Goal: Transaction & Acquisition: Purchase product/service

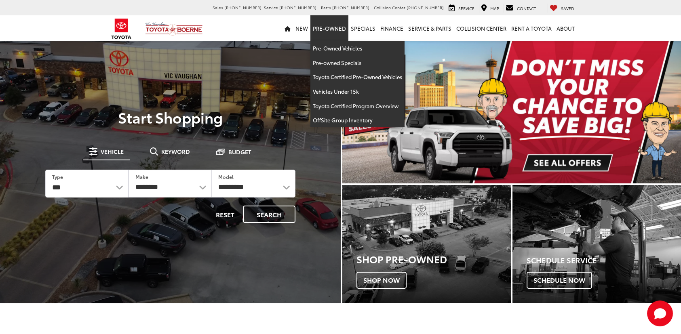
click at [341, 30] on link "Pre-Owned" at bounding box center [330, 28] width 38 height 26
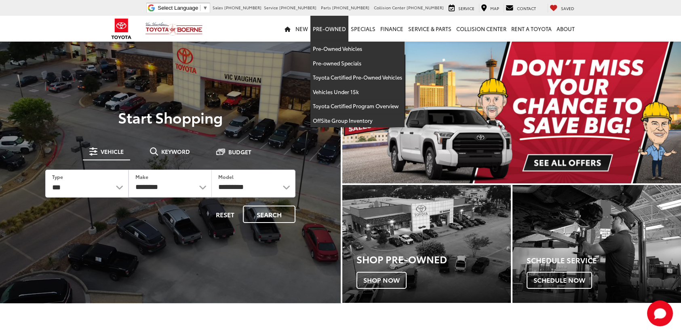
click at [332, 32] on link "Pre-Owned" at bounding box center [330, 29] width 38 height 26
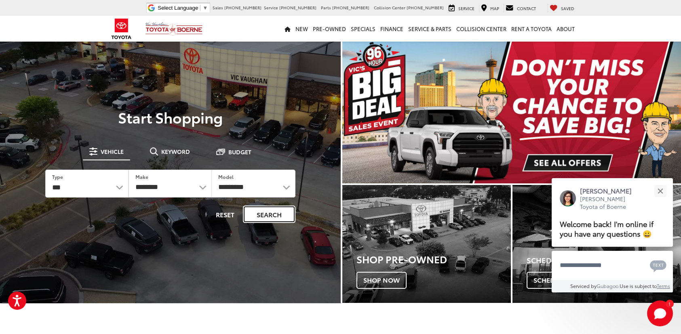
click at [264, 214] on button "Search" at bounding box center [269, 214] width 53 height 17
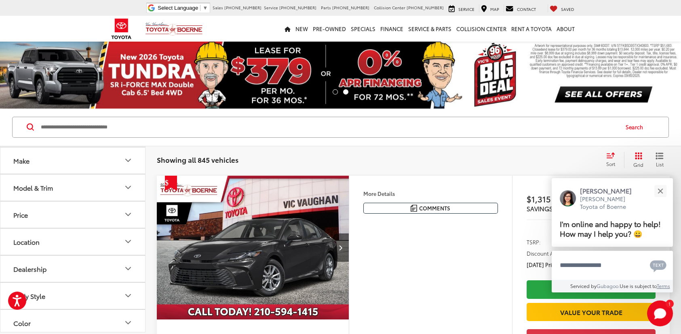
scroll to position [81, 0]
click at [91, 214] on button "Price" at bounding box center [73, 214] width 146 height 26
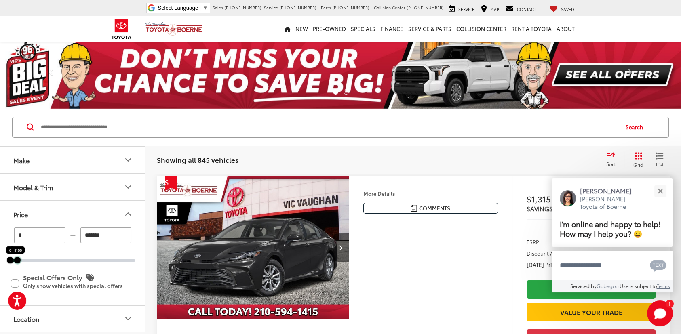
drag, startPoint x: 135, startPoint y: 259, endPoint x: 17, endPoint y: 256, distance: 118.1
click at [17, 257] on div "11100" at bounding box center [17, 260] width 6 height 6
type input "******"
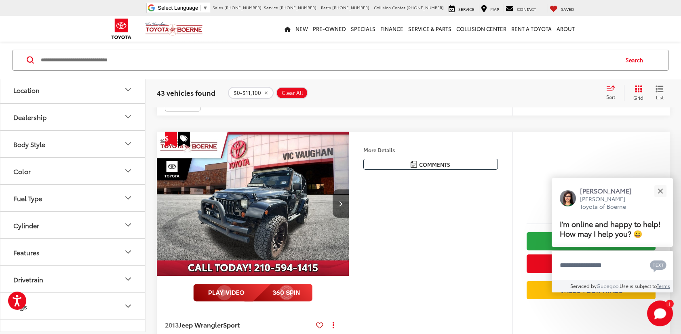
scroll to position [323, 0]
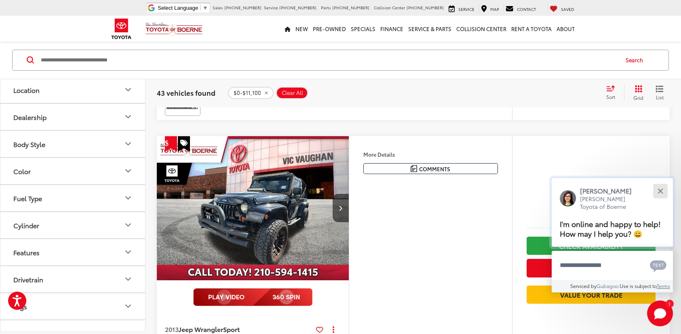
click at [660, 191] on div "Close" at bounding box center [660, 190] width 5 height 5
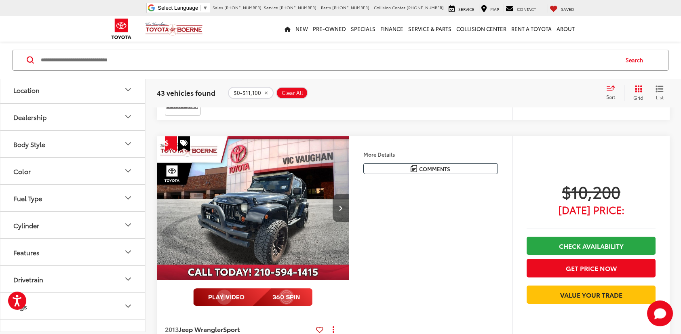
click at [334, 202] on button "Next image" at bounding box center [341, 208] width 16 height 28
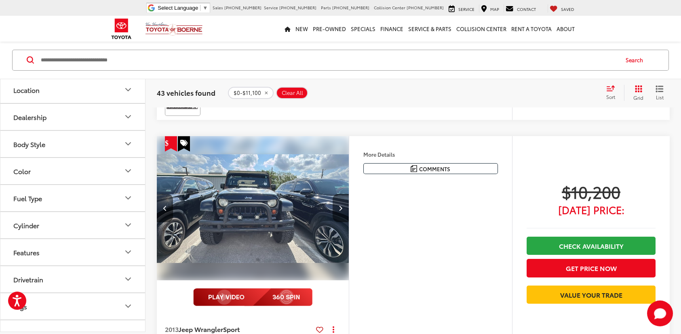
click at [336, 204] on button "Next image" at bounding box center [341, 208] width 16 height 28
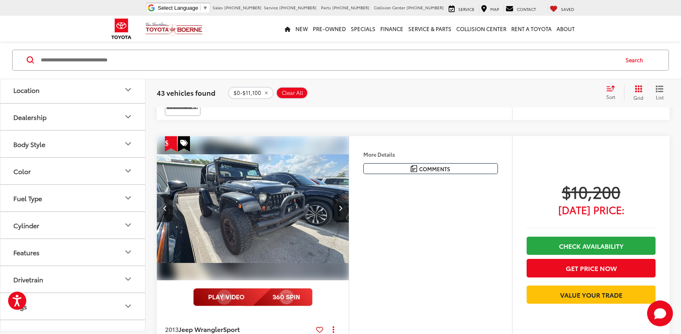
click at [336, 204] on button "Next image" at bounding box center [341, 208] width 16 height 28
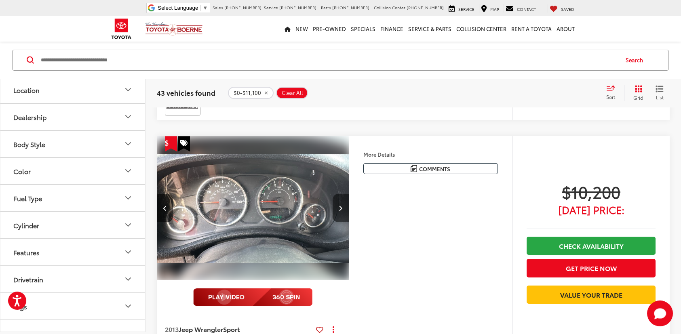
click at [336, 204] on button "Next image" at bounding box center [341, 208] width 16 height 28
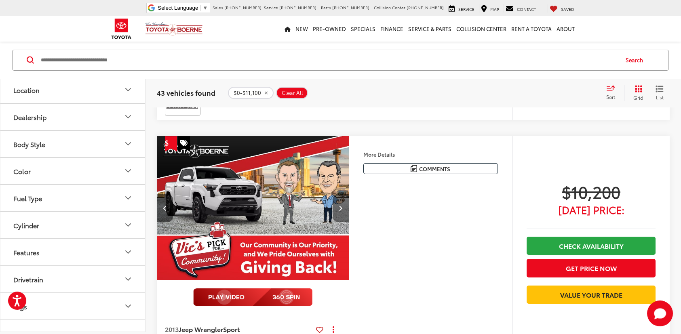
click at [336, 204] on button "Next image" at bounding box center [341, 208] width 16 height 28
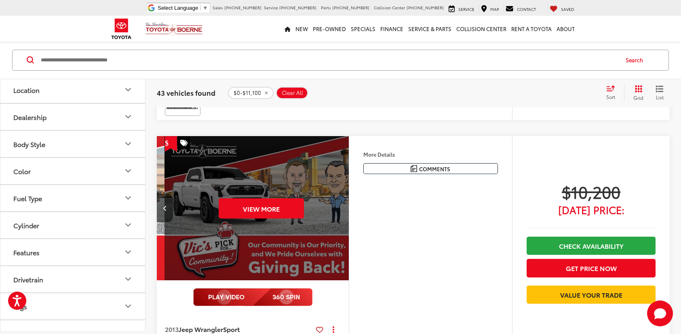
scroll to position [0, 966]
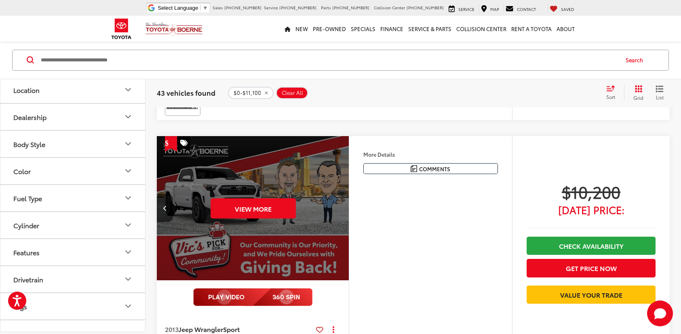
click at [436, 232] on div "More Details Comments Dealer Comments New Price! Clean CARFAX. 2013 Jeep Wrangl…" at bounding box center [430, 253] width 163 height 235
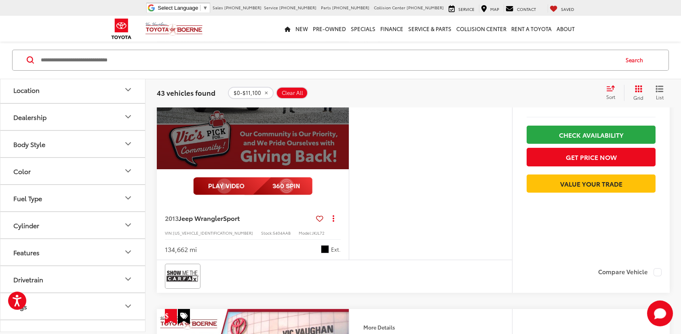
scroll to position [364, 0]
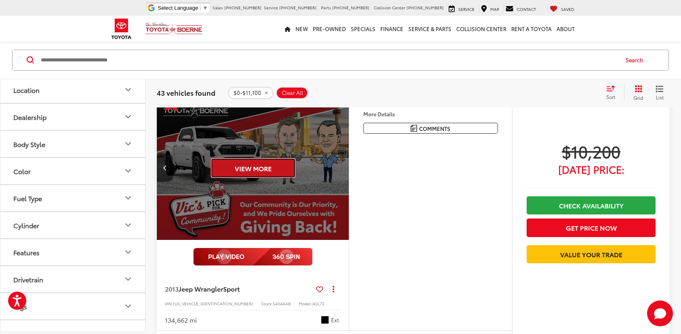
click at [268, 164] on button "View More" at bounding box center [253, 168] width 85 height 20
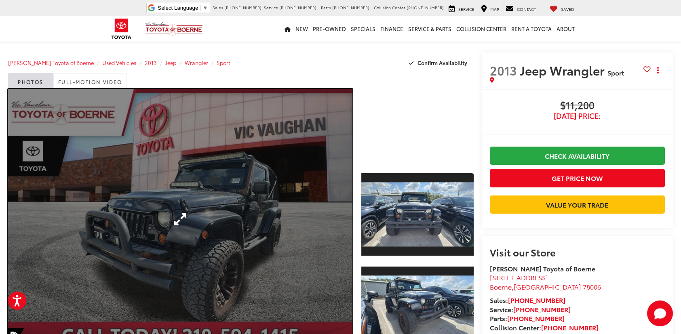
click at [261, 203] on link "Expand Photo 0" at bounding box center [180, 219] width 345 height 261
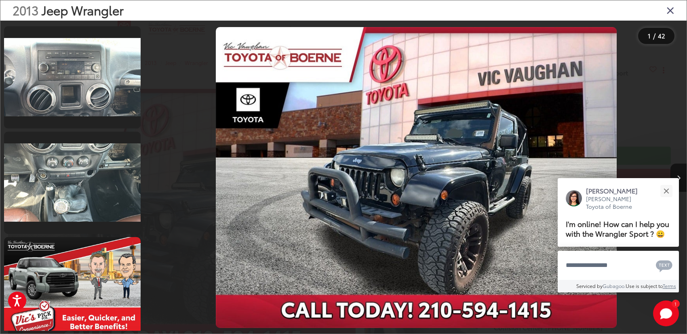
scroll to position [849, 0]
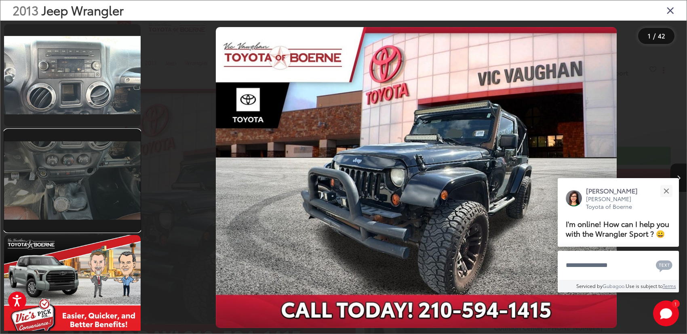
click at [74, 204] on link at bounding box center [72, 181] width 137 height 102
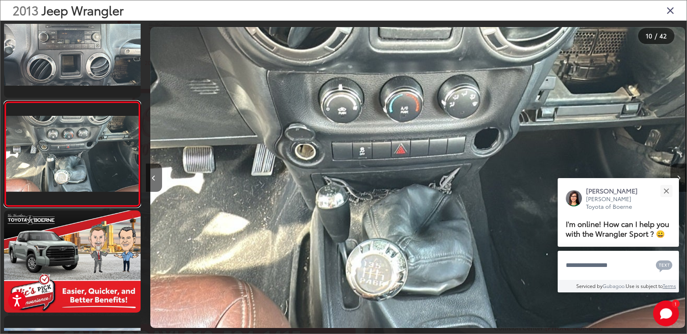
scroll to position [0, 4871]
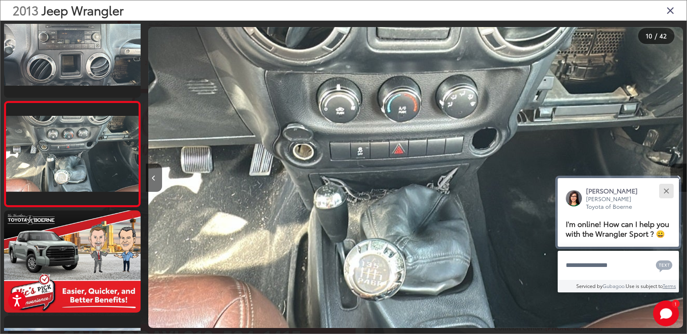
click at [666, 189] on button "Close" at bounding box center [666, 190] width 17 height 17
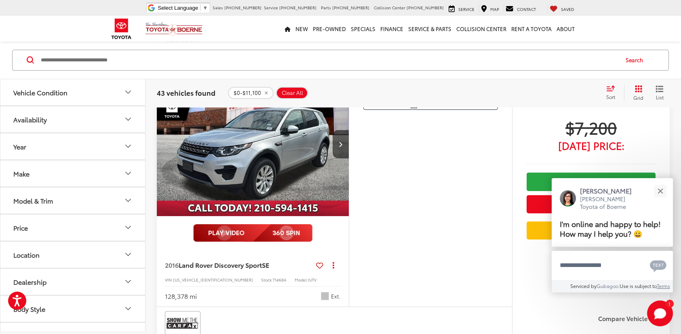
scroll to position [1685, 0]
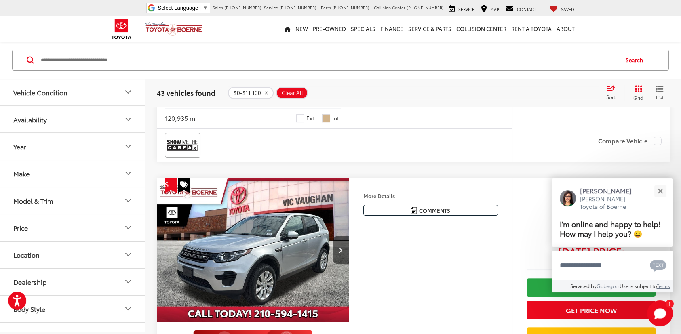
click at [304, 252] on img "2016 Land Rover Discovery Sport SE 0" at bounding box center [252, 250] width 193 height 145
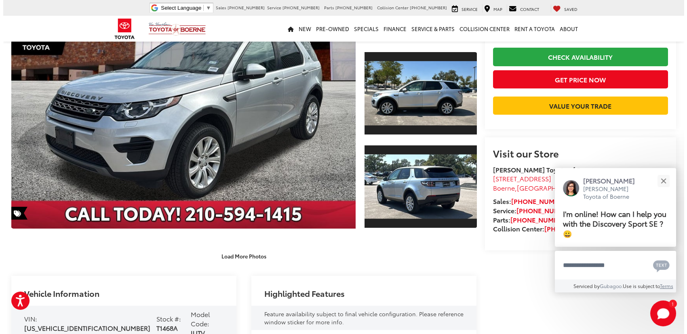
scroll to position [81, 0]
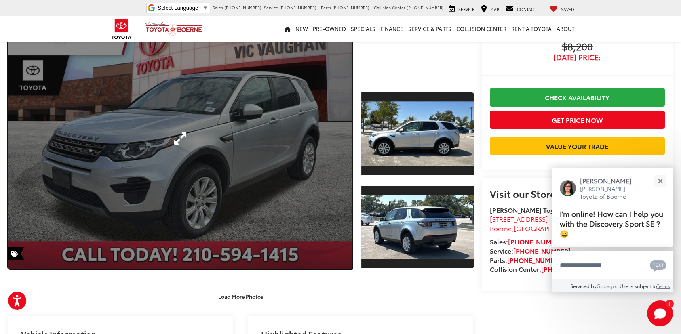
click at [257, 158] on link "Expand Photo 0" at bounding box center [180, 138] width 345 height 261
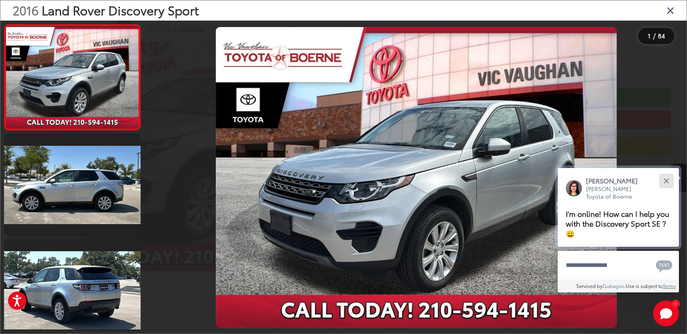
click at [668, 183] on button "Close" at bounding box center [666, 180] width 17 height 17
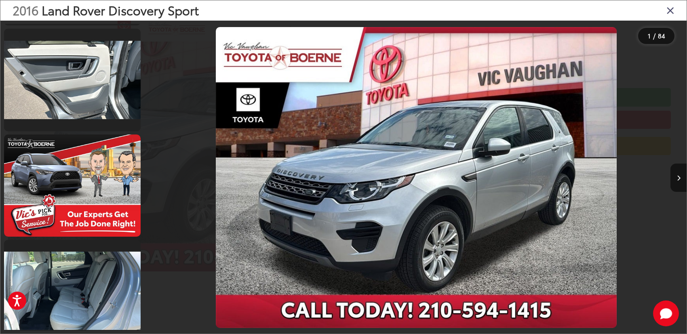
scroll to position [1981, 0]
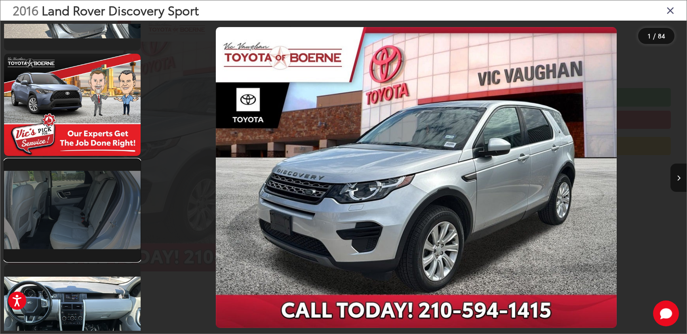
click at [97, 238] on link at bounding box center [72, 210] width 137 height 102
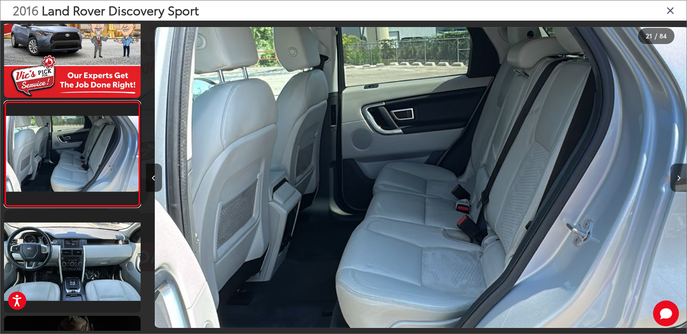
scroll to position [0, 10825]
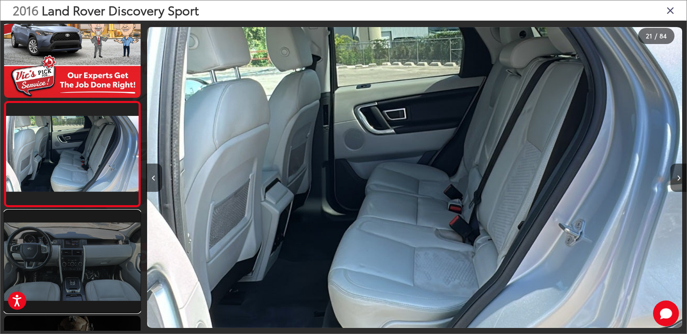
drag, startPoint x: 80, startPoint y: 263, endPoint x: 86, endPoint y: 262, distance: 6.2
click at [80, 263] on link at bounding box center [72, 262] width 137 height 102
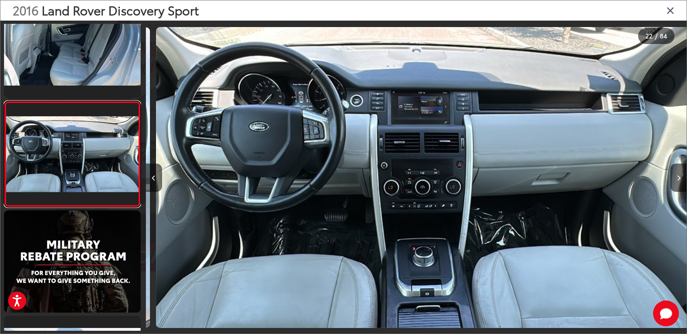
scroll to position [0, 11366]
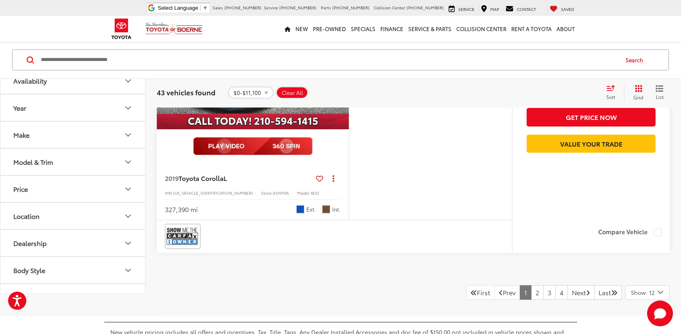
scroll to position [3263, 0]
click at [637, 288] on span "Show: 12" at bounding box center [643, 292] width 24 height 8
click at [639, 319] on button "Show: 24" at bounding box center [648, 323] width 44 height 15
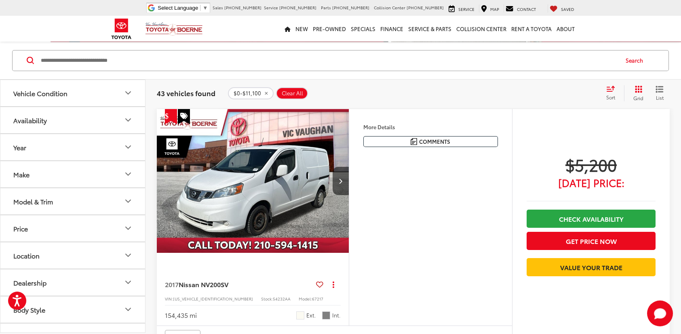
scroll to position [66, 0]
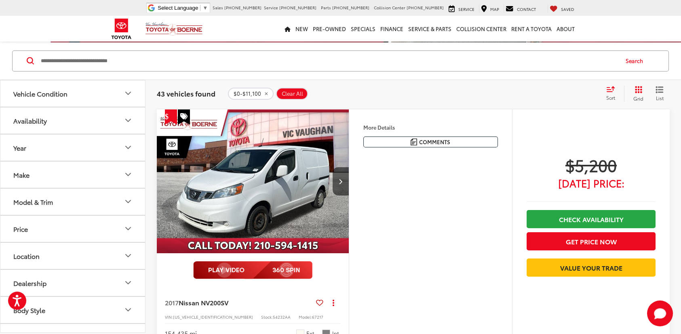
click at [640, 92] on icon "Grid View" at bounding box center [638, 89] width 7 height 7
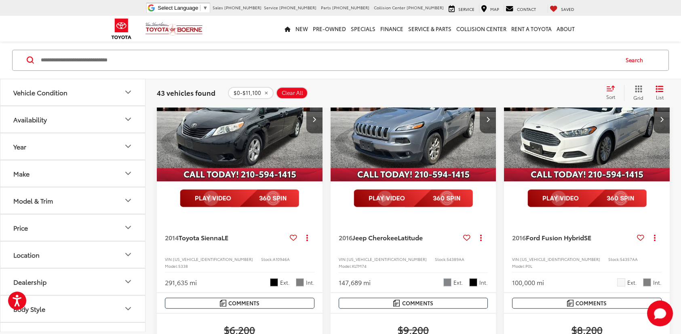
scroll to position [2931, 0]
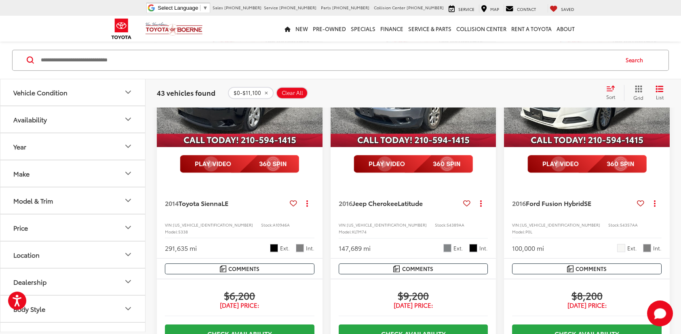
click at [397, 148] on img "2016 Jeep Cherokee Latitude 0" at bounding box center [413, 85] width 167 height 125
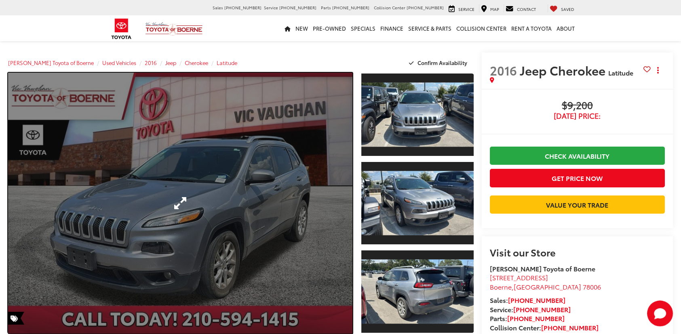
click at [196, 202] on link "Expand Photo 0" at bounding box center [180, 203] width 345 height 261
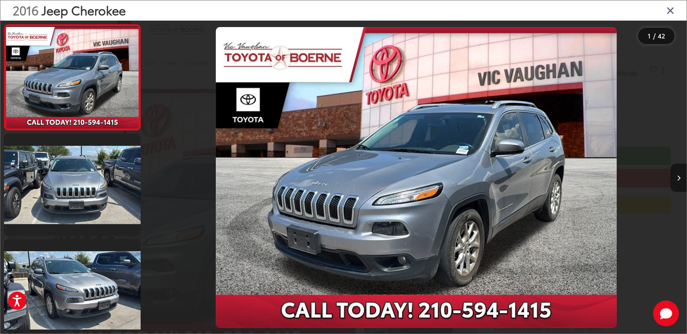
click at [677, 181] on icon "Next image" at bounding box center [679, 178] width 4 height 6
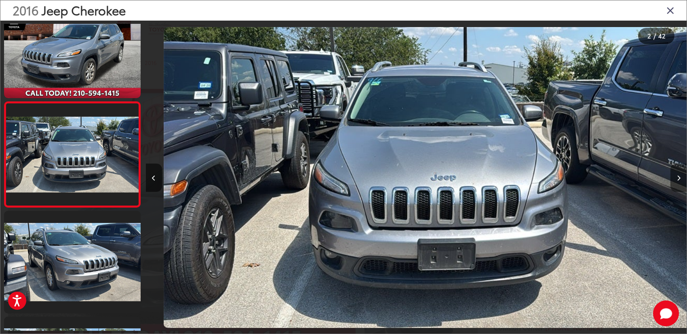
scroll to position [0, 541]
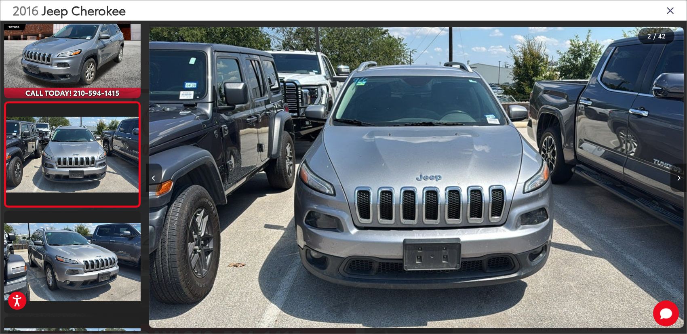
click at [677, 181] on icon "Next image" at bounding box center [679, 178] width 4 height 6
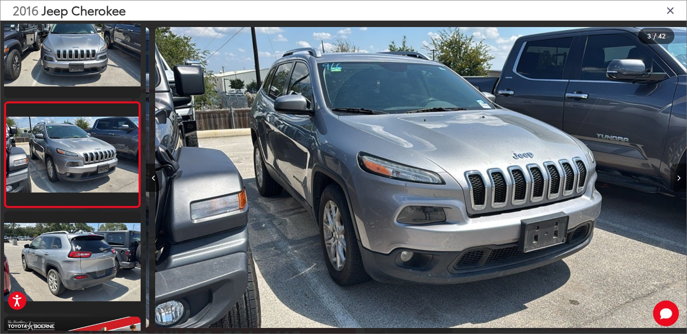
scroll to position [0, 1082]
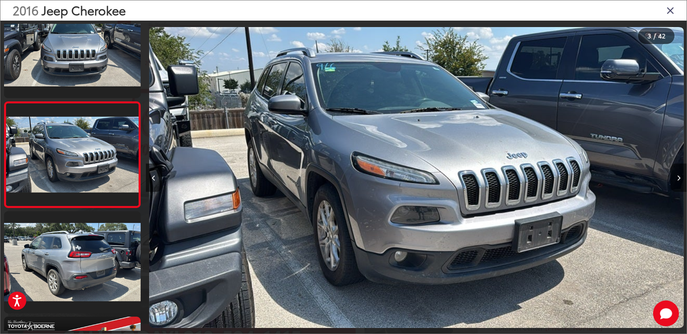
click at [677, 181] on icon "Next image" at bounding box center [679, 178] width 4 height 6
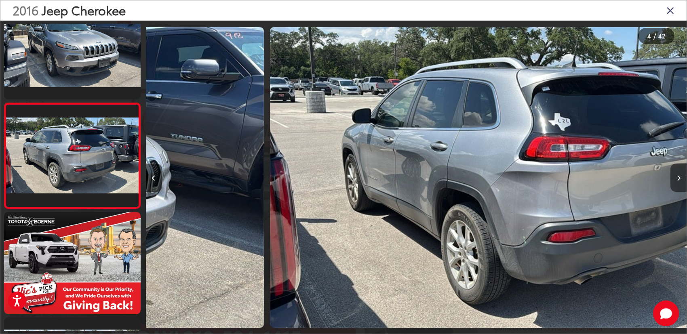
scroll to position [240, 0]
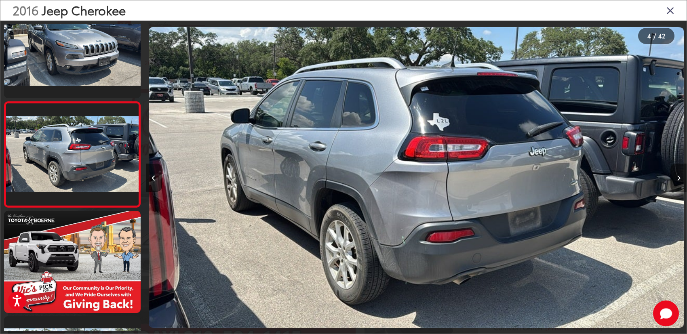
click at [677, 181] on icon "Next image" at bounding box center [679, 178] width 4 height 6
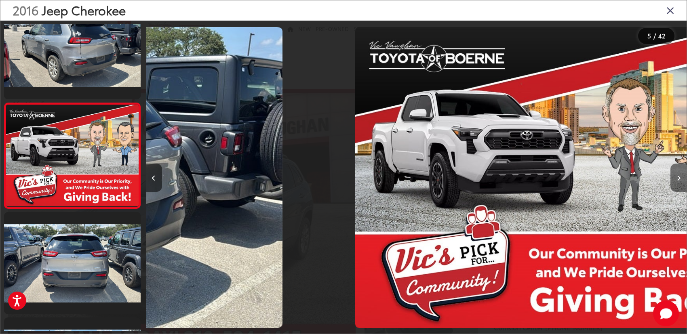
scroll to position [345, 0]
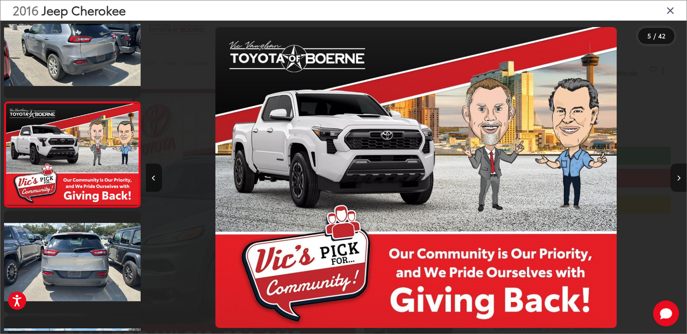
click at [677, 181] on icon "Next image" at bounding box center [679, 178] width 4 height 6
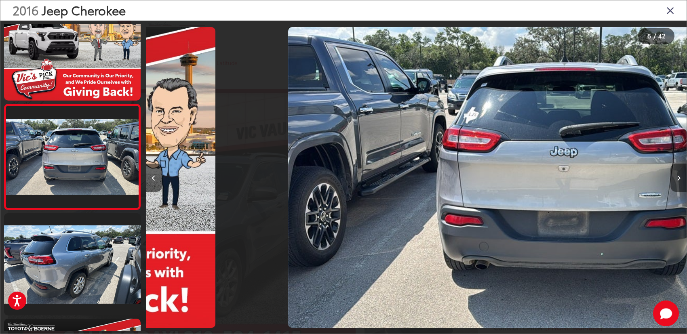
scroll to position [451, 0]
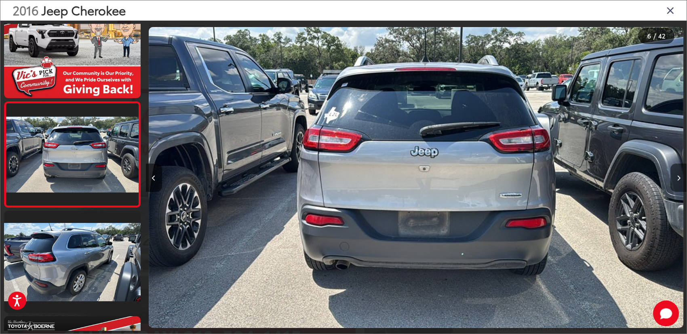
click at [677, 181] on icon "Next image" at bounding box center [679, 178] width 4 height 6
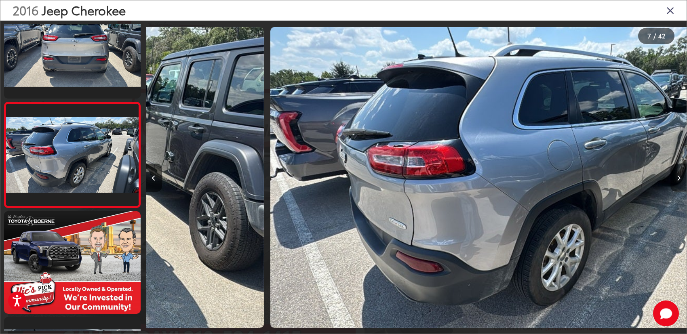
scroll to position [556, 0]
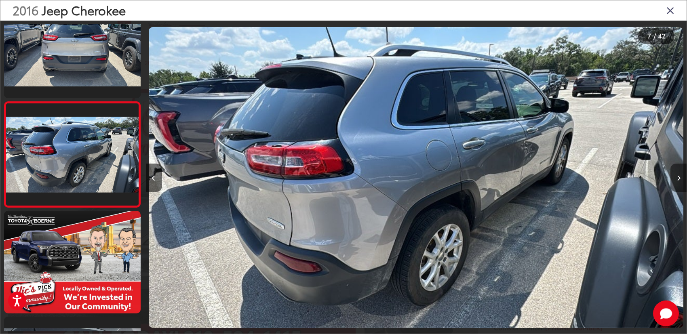
click at [677, 181] on icon "Next image" at bounding box center [679, 178] width 4 height 6
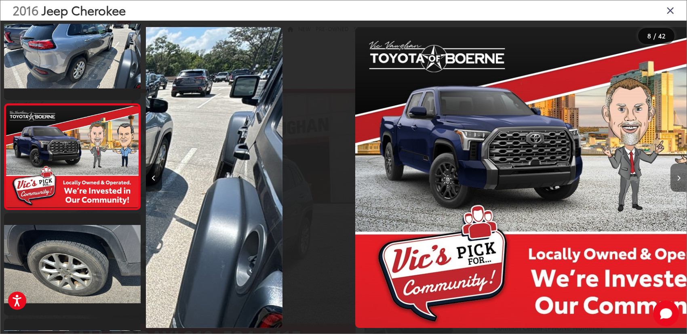
scroll to position [662, 0]
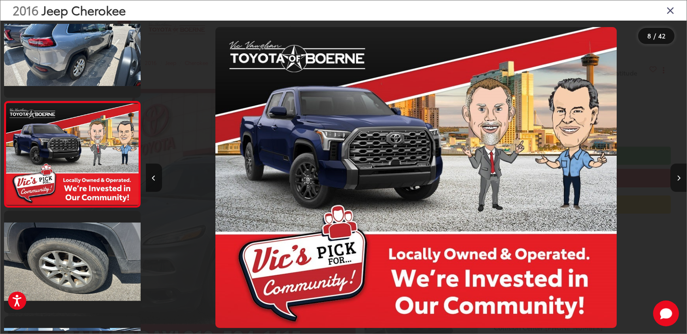
click at [677, 181] on icon "Next image" at bounding box center [679, 178] width 4 height 6
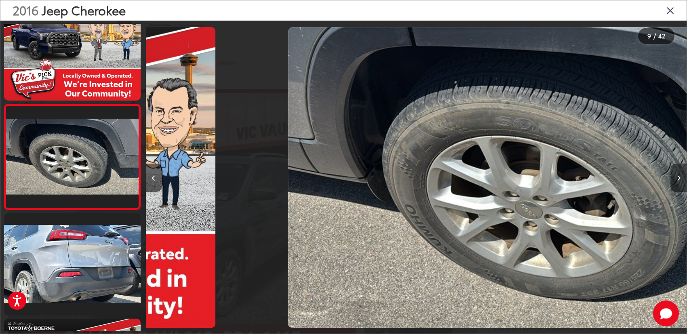
scroll to position [768, 0]
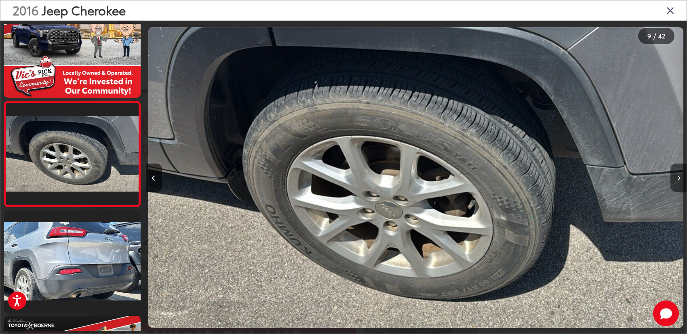
click at [677, 181] on icon "Next image" at bounding box center [679, 178] width 4 height 6
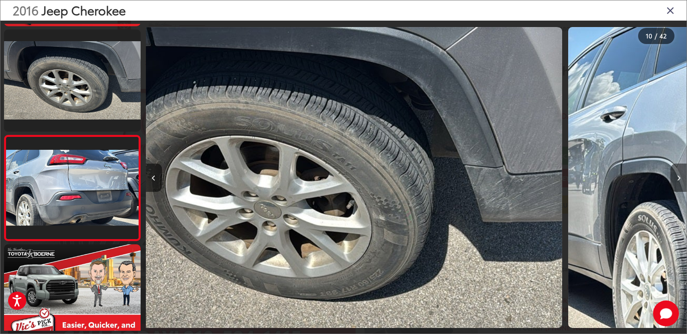
scroll to position [0, 0]
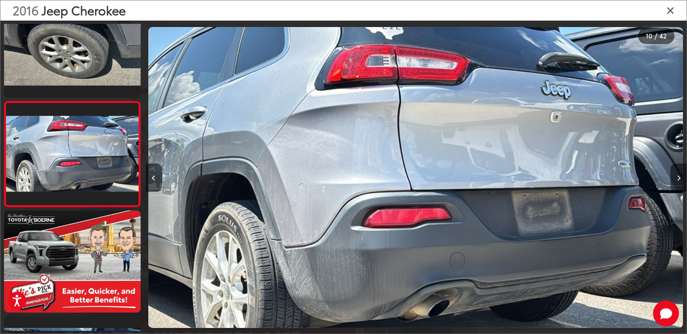
click at [677, 181] on icon "Next image" at bounding box center [679, 178] width 4 height 6
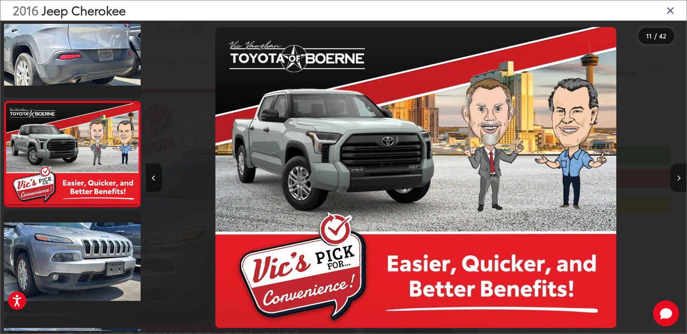
click at [677, 181] on icon "Next image" at bounding box center [679, 178] width 4 height 6
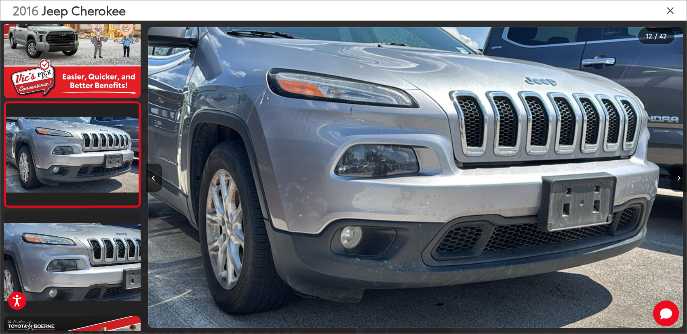
click at [677, 181] on icon "Next image" at bounding box center [679, 178] width 4 height 6
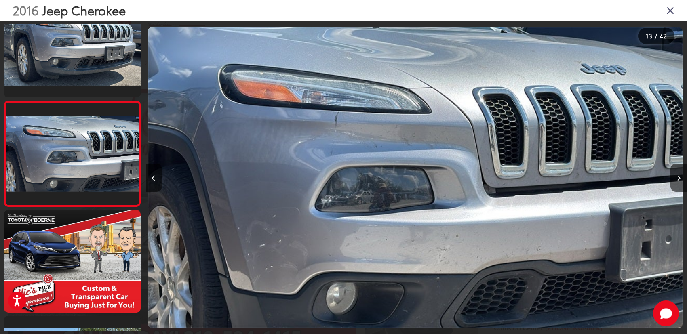
click at [667, 10] on icon "Close gallery" at bounding box center [671, 10] width 8 height 11
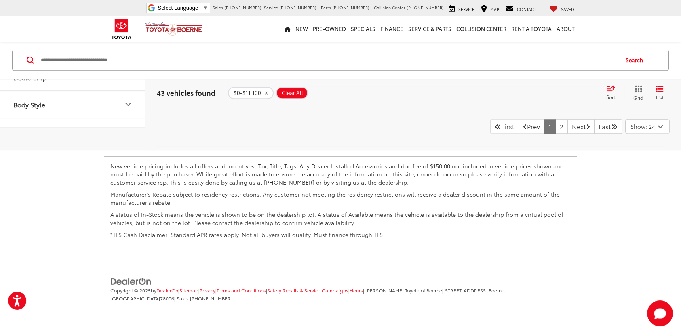
scroll to position [3821, 0]
click at [569, 134] on link "Next" at bounding box center [581, 126] width 27 height 15
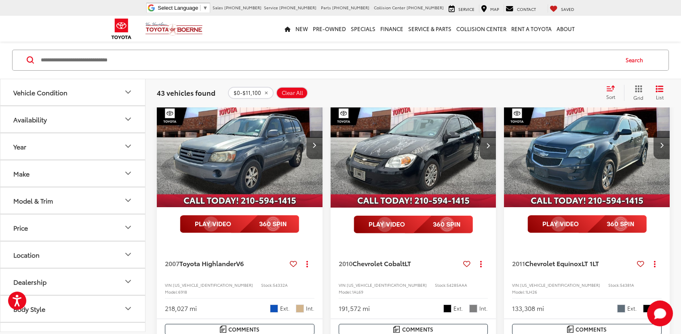
scroll to position [107, 0]
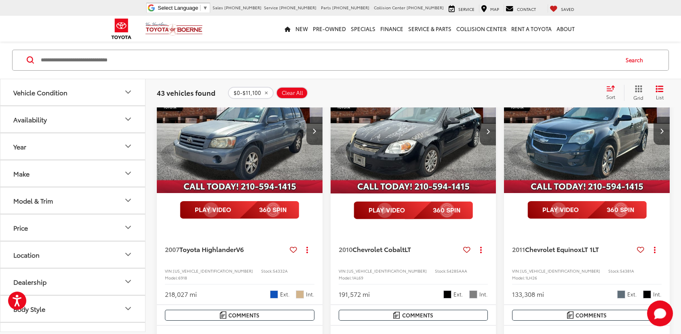
click at [588, 154] on img "2011 Chevrolet Equinox LT 1LT 0" at bounding box center [587, 131] width 167 height 125
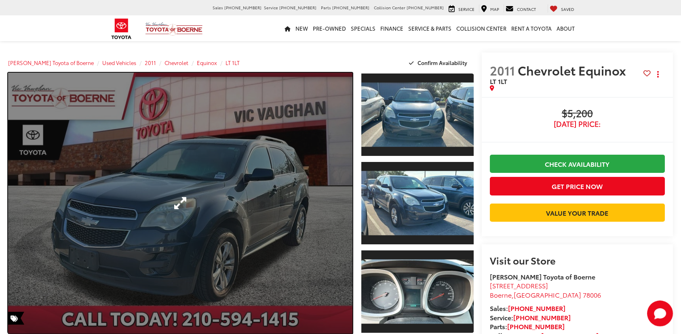
click at [280, 197] on link "Expand Photo 0" at bounding box center [180, 203] width 345 height 261
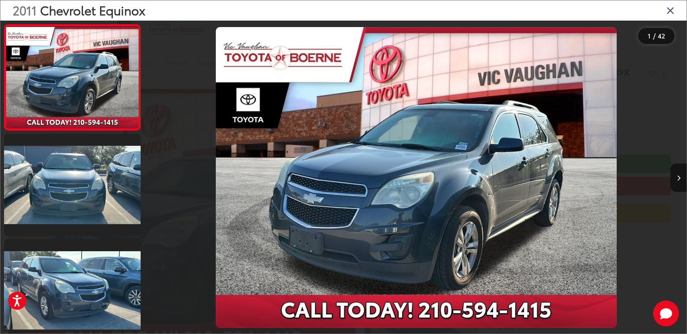
click at [357, 189] on img "2011 Chevrolet Equinox LT 1LT 0" at bounding box center [416, 177] width 401 height 301
click at [423, 183] on img "2011 Chevrolet Equinox LT 1LT 0" at bounding box center [416, 177] width 401 height 301
click at [674, 180] on button "Next image" at bounding box center [679, 178] width 16 height 28
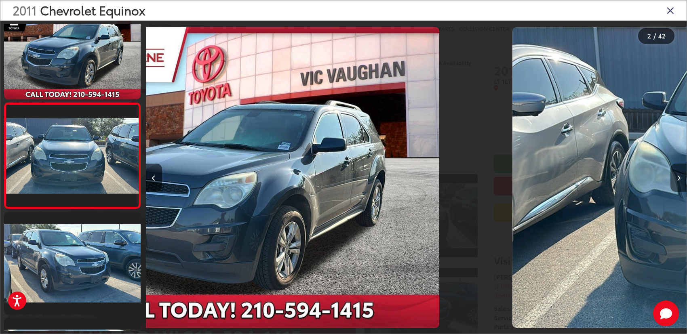
scroll to position [28, 0]
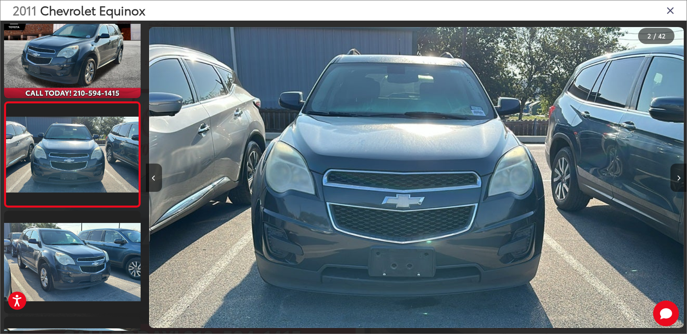
click at [674, 180] on button "Next image" at bounding box center [679, 178] width 16 height 28
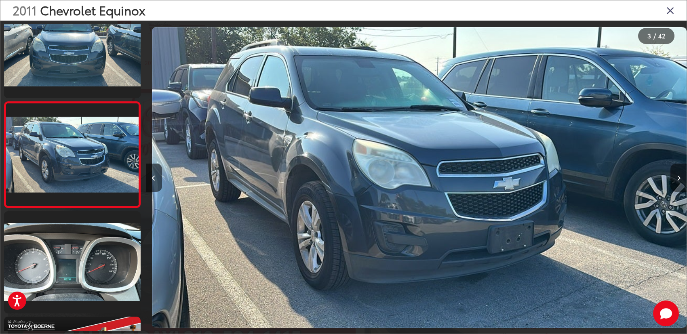
scroll to position [0, 1082]
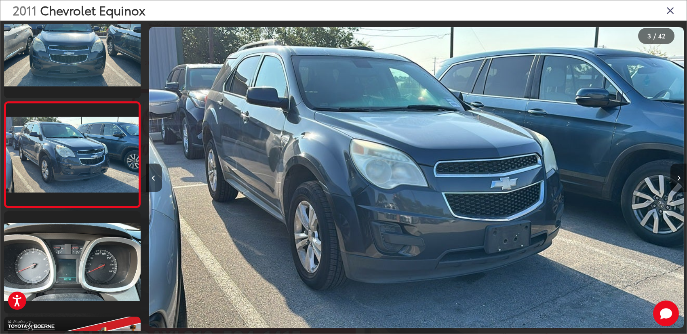
click at [674, 180] on button "Next image" at bounding box center [679, 178] width 16 height 28
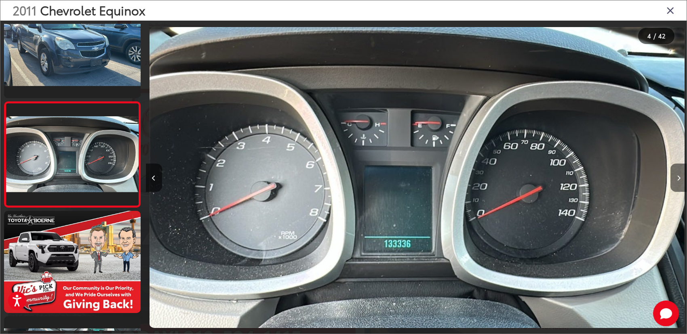
scroll to position [0, 1623]
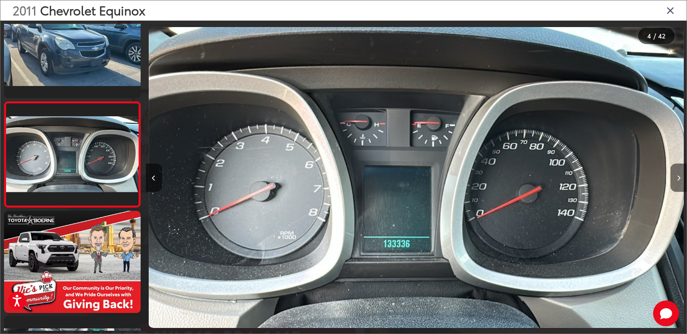
click at [674, 180] on button "Next image" at bounding box center [679, 178] width 16 height 28
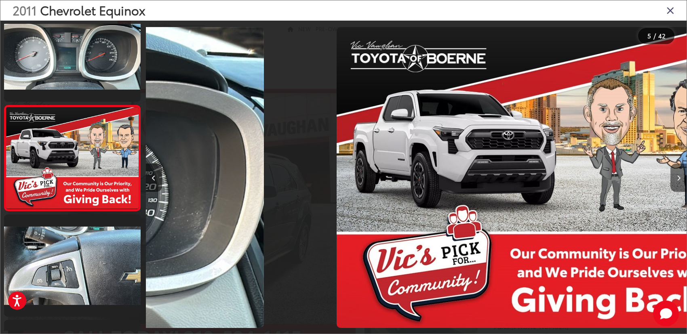
scroll to position [345, 0]
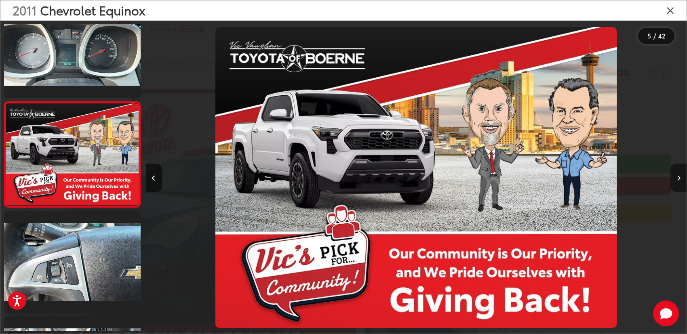
click at [674, 180] on button "Next image" at bounding box center [679, 178] width 16 height 28
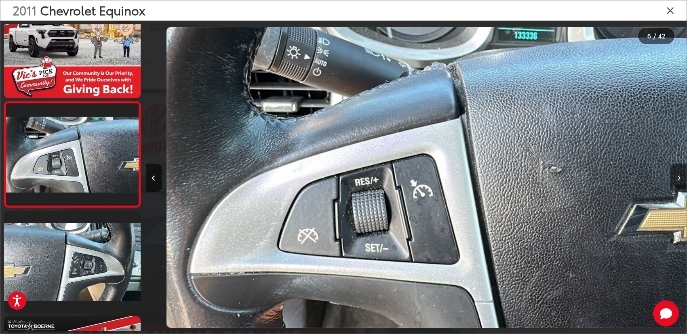
scroll to position [0, 2706]
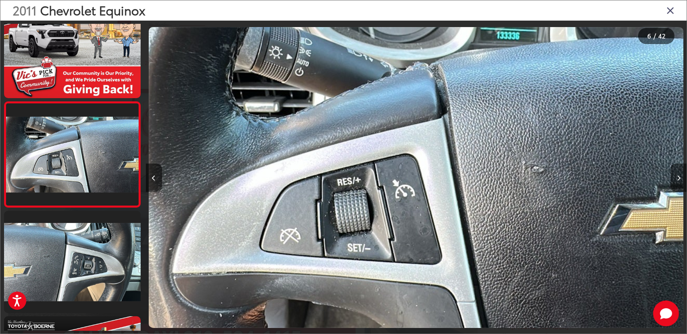
click at [674, 180] on button "Next image" at bounding box center [679, 178] width 16 height 28
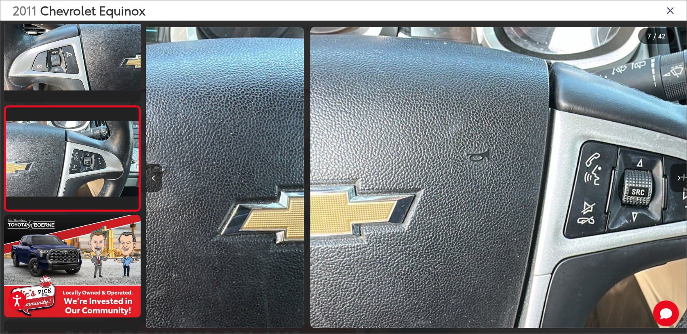
scroll to position [556, 0]
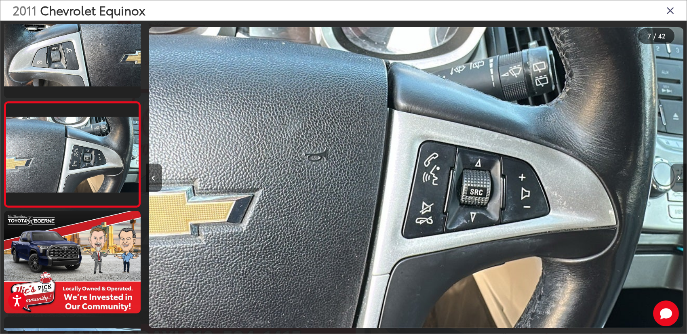
click at [674, 180] on button "Next image" at bounding box center [679, 178] width 16 height 28
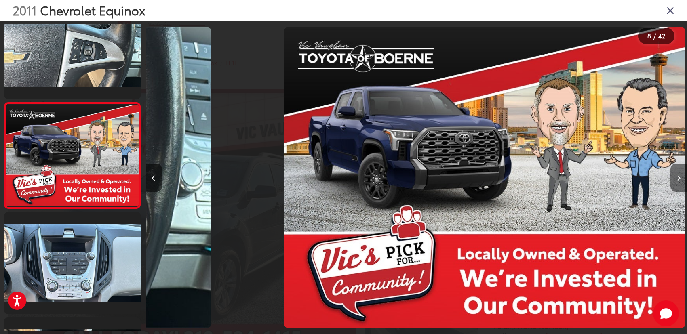
scroll to position [662, 0]
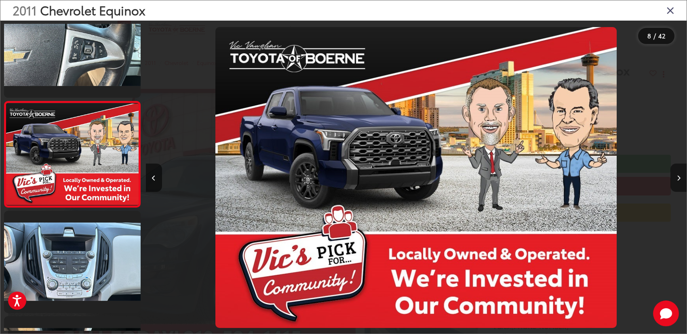
click at [674, 180] on button "Next image" at bounding box center [679, 178] width 16 height 28
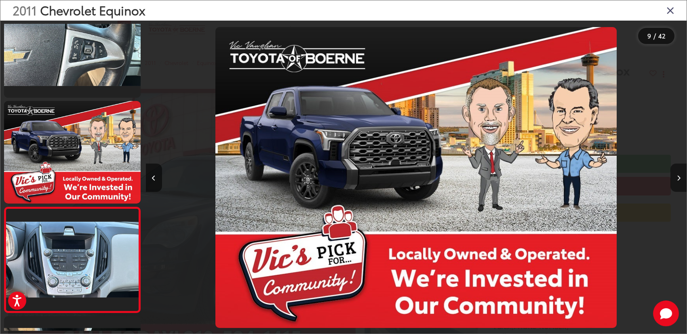
scroll to position [0, 0]
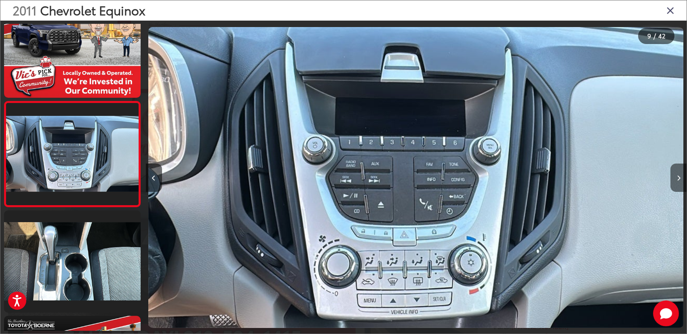
click at [674, 180] on button "Next image" at bounding box center [679, 178] width 16 height 28
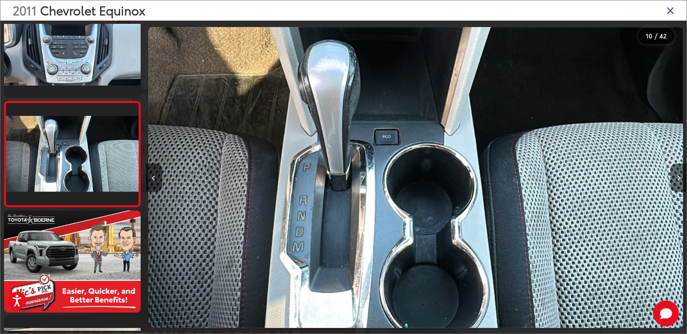
click at [674, 180] on button "Next image" at bounding box center [679, 178] width 16 height 28
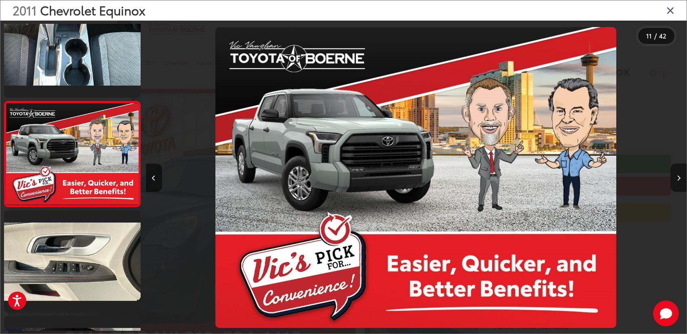
click at [674, 180] on button "Next image" at bounding box center [679, 178] width 16 height 28
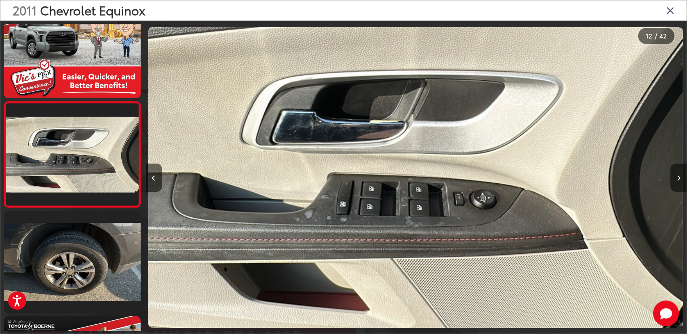
click at [674, 180] on button "Next image" at bounding box center [679, 178] width 16 height 28
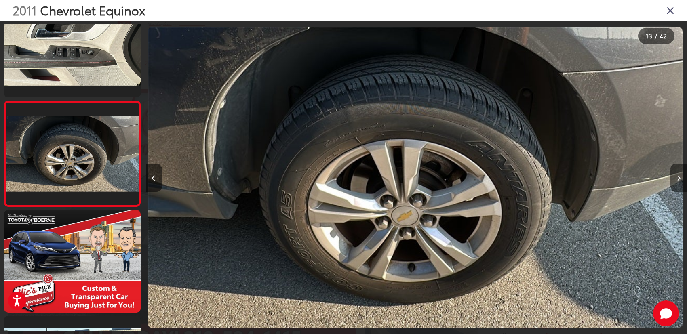
click at [674, 180] on button "Next image" at bounding box center [679, 178] width 16 height 28
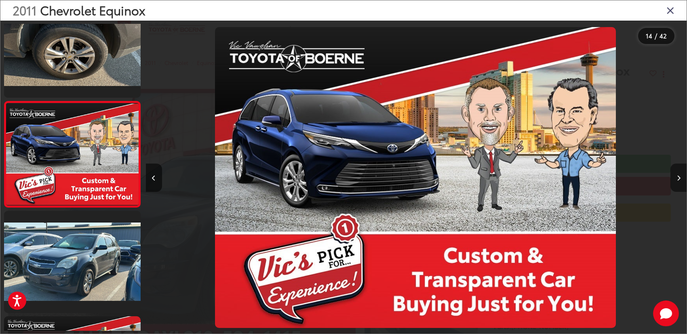
click at [674, 180] on button "Next image" at bounding box center [679, 178] width 16 height 28
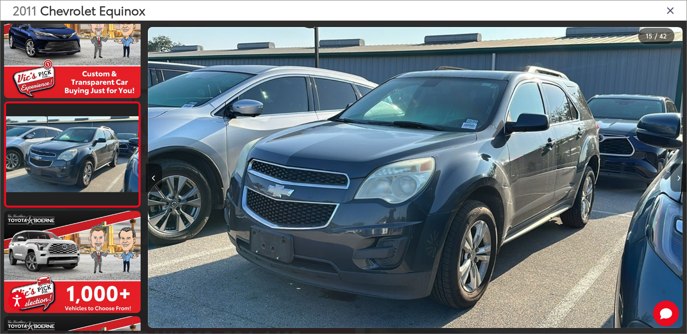
click at [674, 180] on button "Next image" at bounding box center [679, 178] width 16 height 28
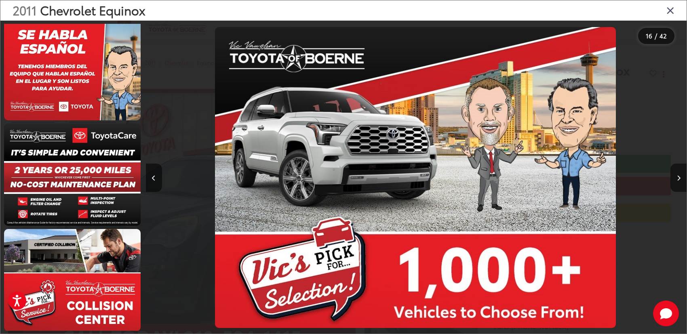
click at [668, 15] on icon "Close gallery" at bounding box center [671, 10] width 8 height 11
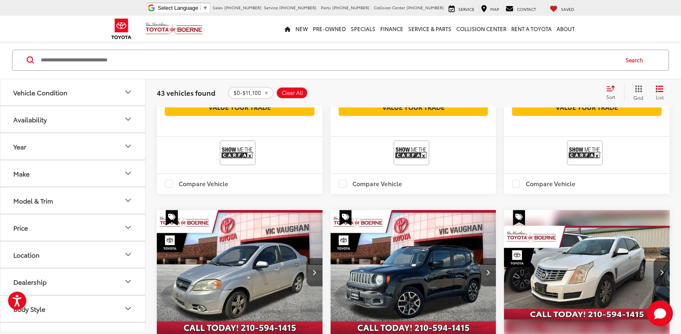
scroll to position [431, 0]
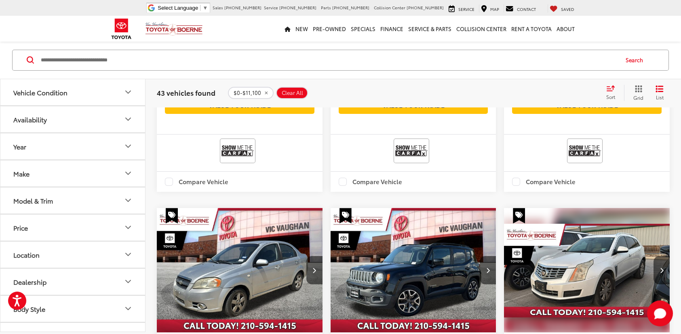
click at [66, 225] on button "Price" at bounding box center [73, 227] width 146 height 26
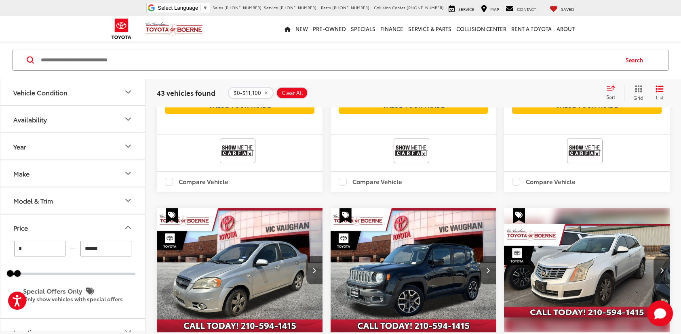
drag, startPoint x: 108, startPoint y: 251, endPoint x: 84, endPoint y: 252, distance: 23.9
click at [84, 252] on input "******" at bounding box center [105, 249] width 51 height 16
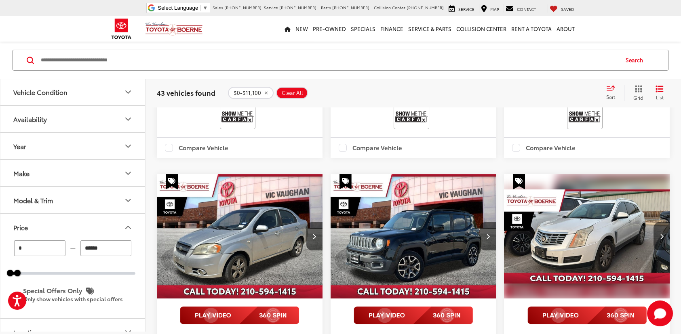
scroll to position [397, 0]
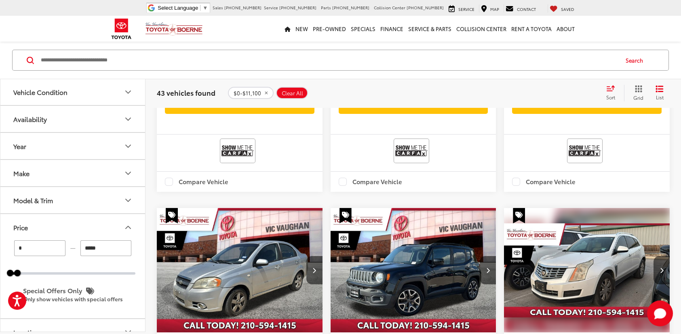
type input "******"
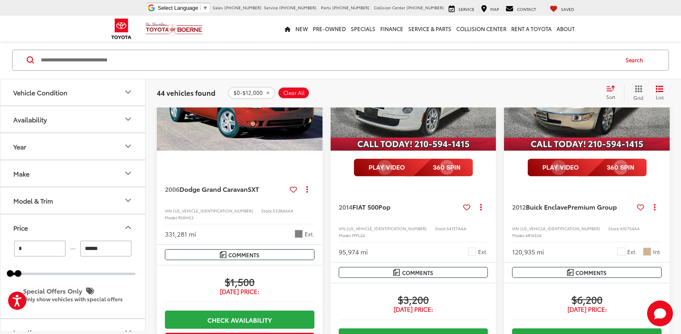
scroll to position [599, 0]
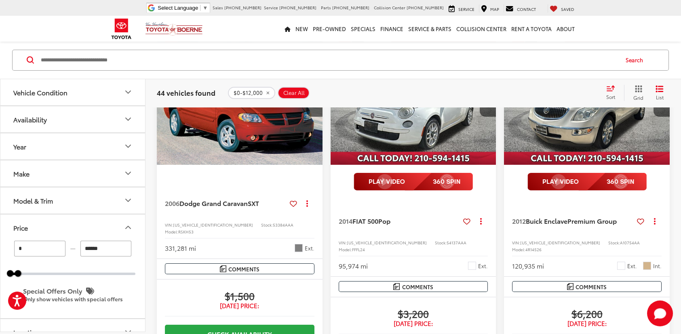
click at [586, 147] on img "2012 Buick Enclave Premium Group 0" at bounding box center [587, 102] width 167 height 125
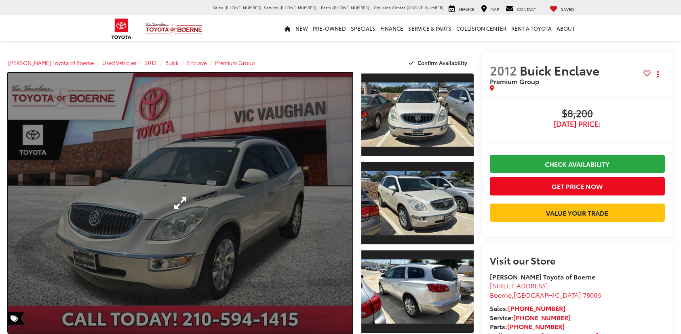
click at [308, 187] on link "Expand Photo 0" at bounding box center [180, 203] width 345 height 261
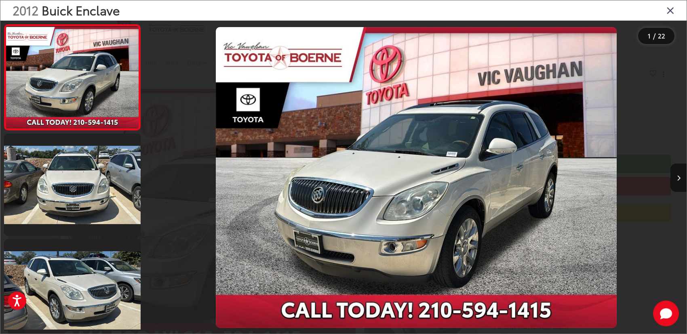
click at [469, 157] on img "2012 Buick Enclave Premium Group 0" at bounding box center [416, 177] width 401 height 301
click at [678, 178] on icon "Next image" at bounding box center [679, 178] width 4 height 6
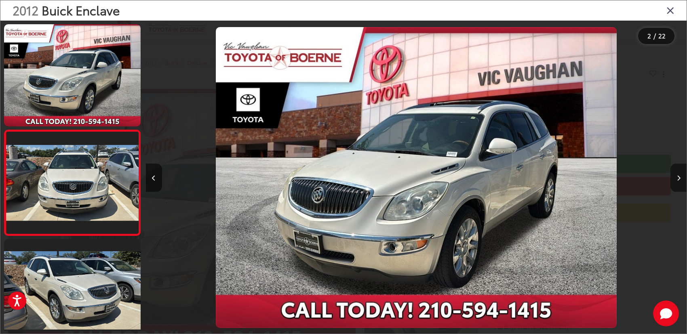
scroll to position [28, 0]
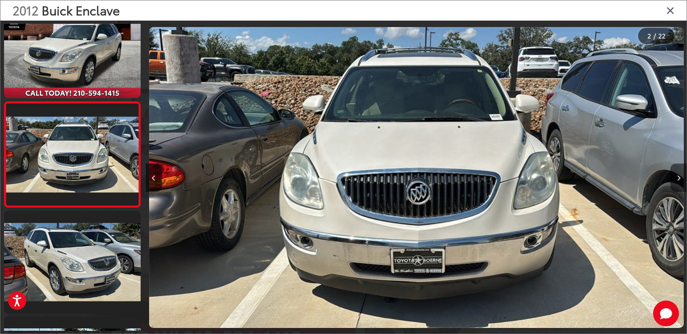
click at [678, 178] on icon "Next image" at bounding box center [679, 178] width 4 height 6
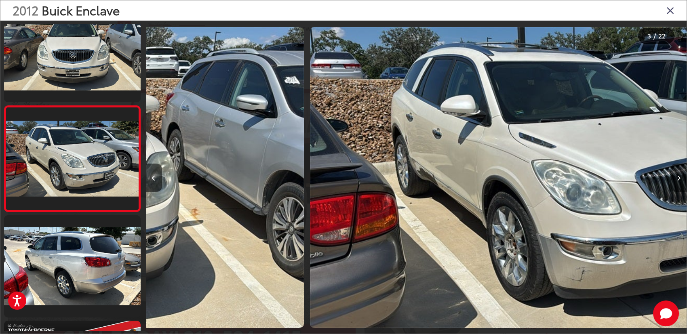
scroll to position [134, 0]
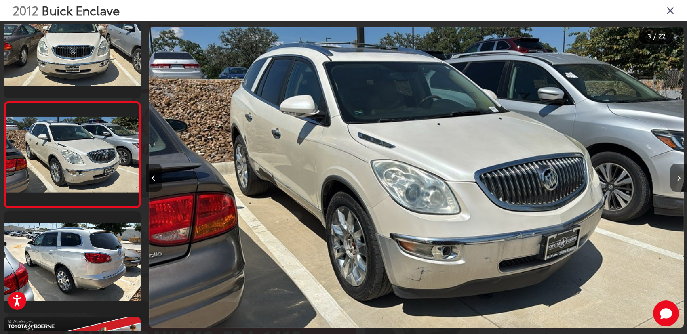
click at [678, 178] on icon "Next image" at bounding box center [679, 178] width 4 height 6
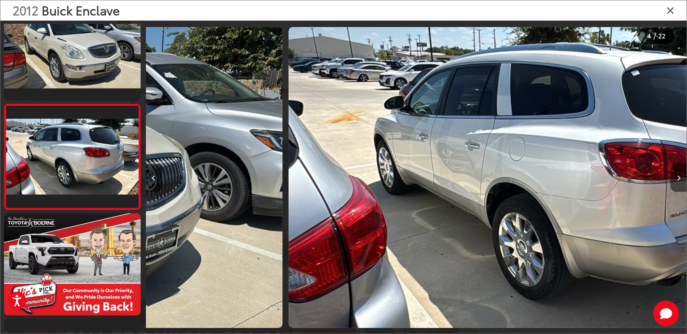
scroll to position [240, 0]
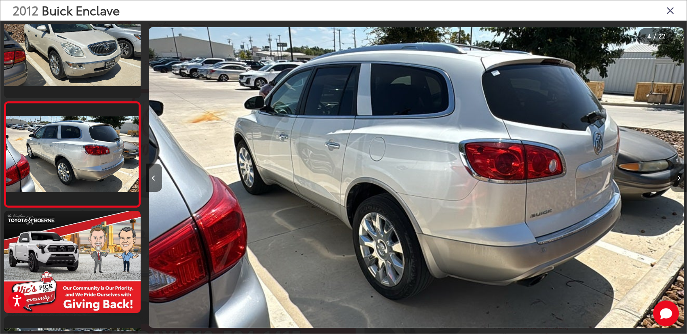
click at [678, 178] on icon "Next image" at bounding box center [679, 178] width 4 height 6
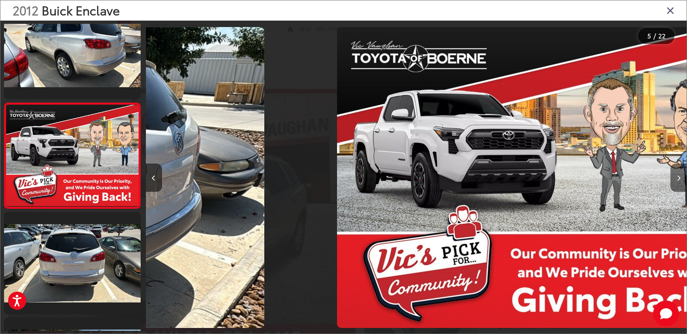
scroll to position [345, 0]
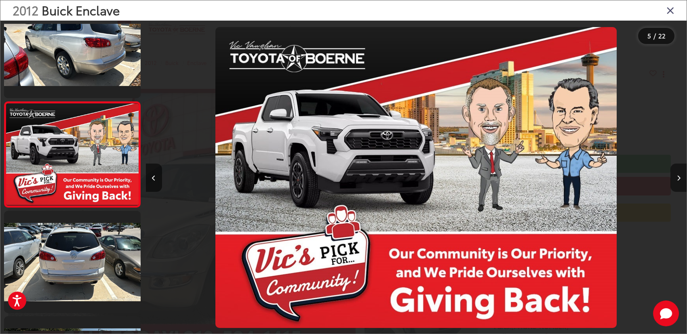
click at [678, 178] on icon "Next image" at bounding box center [679, 178] width 4 height 6
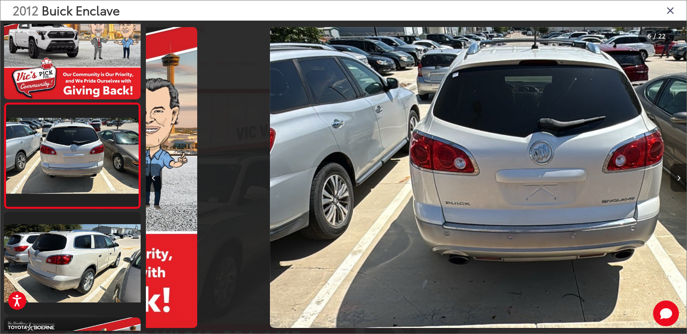
scroll to position [451, 0]
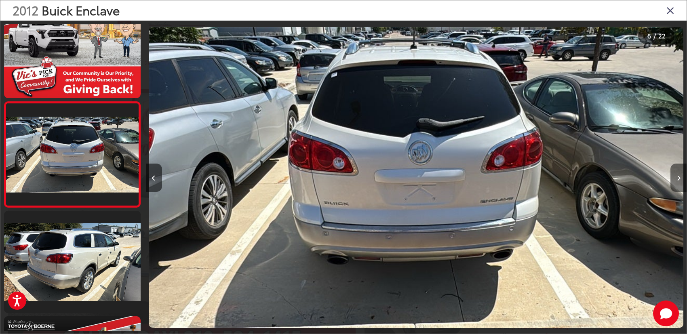
click at [678, 178] on icon "Next image" at bounding box center [679, 178] width 4 height 6
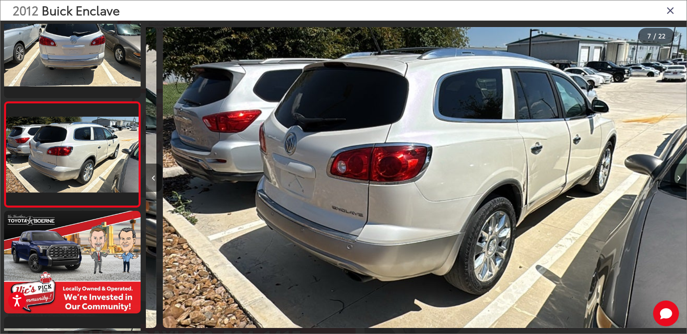
scroll to position [0, 3247]
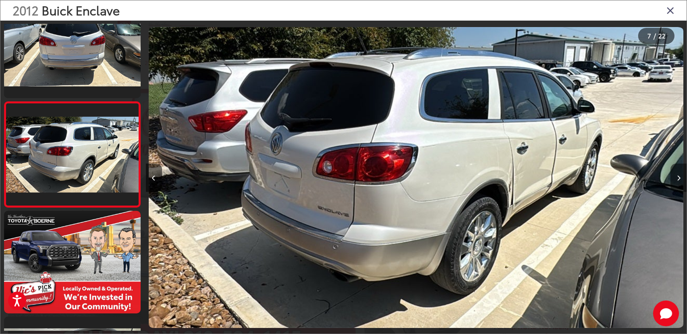
click at [678, 178] on icon "Next image" at bounding box center [679, 178] width 4 height 6
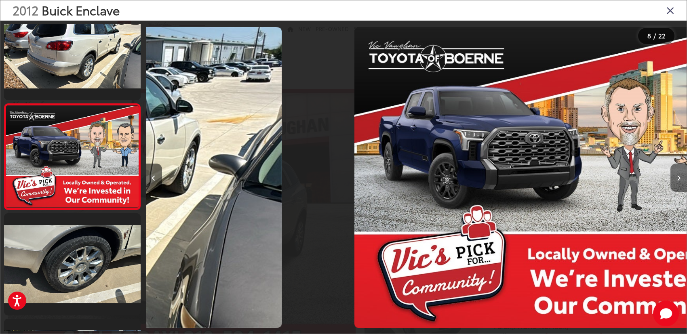
scroll to position [662, 0]
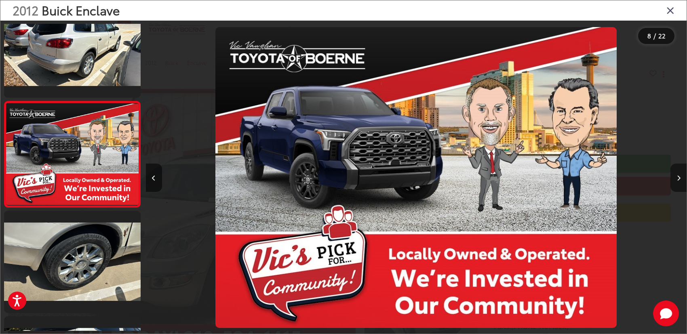
click at [678, 178] on icon "Next image" at bounding box center [679, 178] width 4 height 6
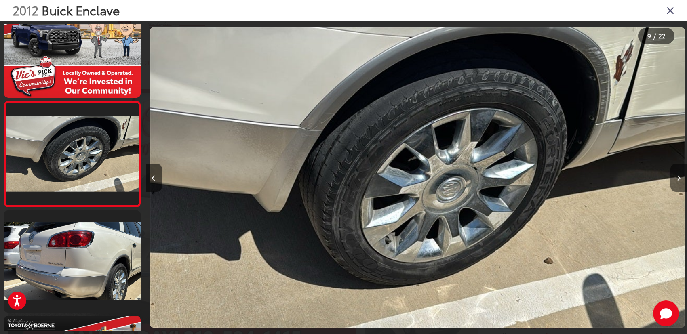
scroll to position [0, 4330]
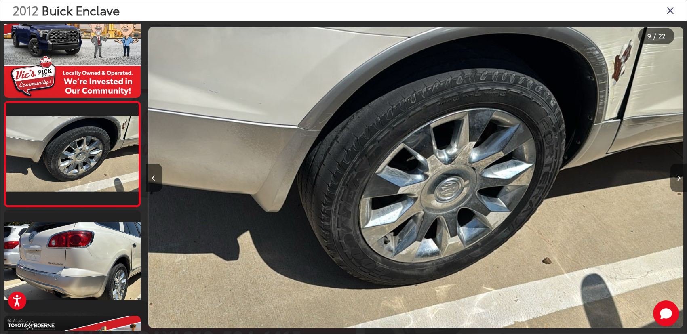
click at [678, 178] on icon "Next image" at bounding box center [679, 178] width 4 height 6
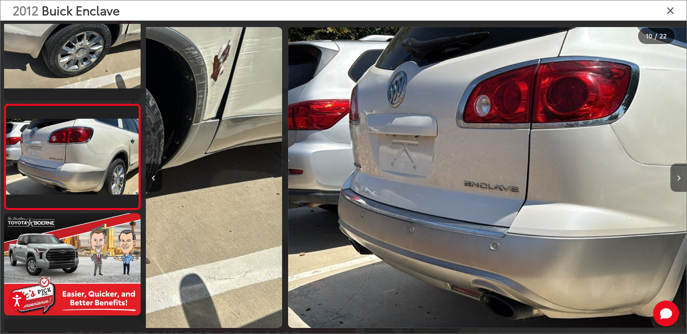
scroll to position [0, 0]
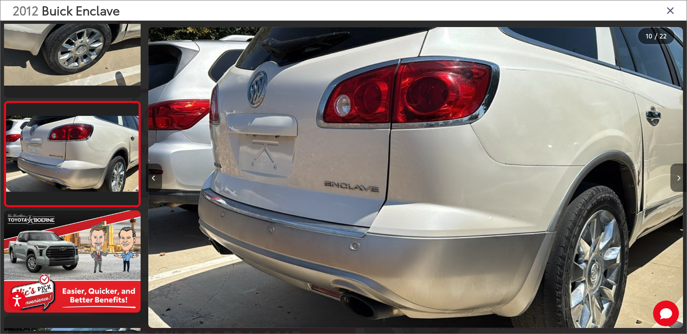
click at [678, 178] on icon "Next image" at bounding box center [679, 178] width 4 height 6
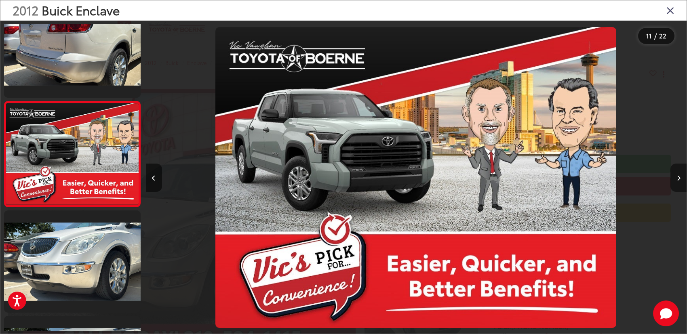
click at [678, 178] on icon "Next image" at bounding box center [679, 178] width 4 height 6
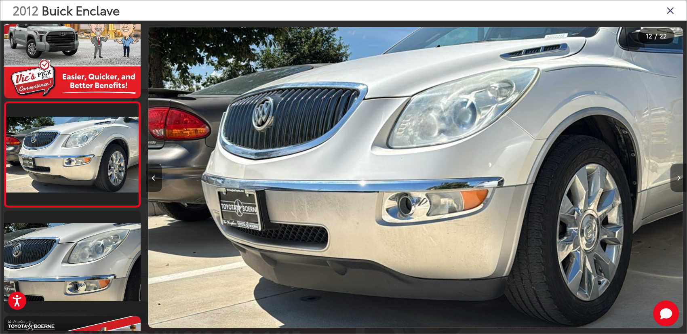
click at [678, 178] on icon "Next image" at bounding box center [679, 178] width 4 height 6
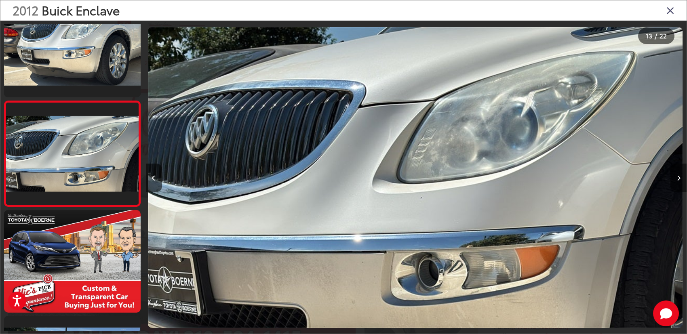
click at [678, 178] on icon "Next image" at bounding box center [679, 178] width 4 height 6
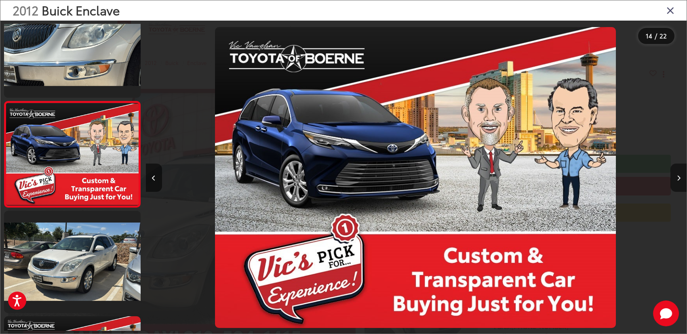
click at [678, 178] on icon "Next image" at bounding box center [679, 178] width 4 height 6
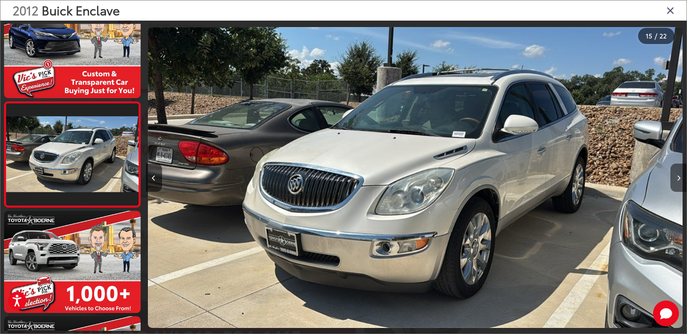
click at [678, 178] on icon "Next image" at bounding box center [679, 178] width 4 height 6
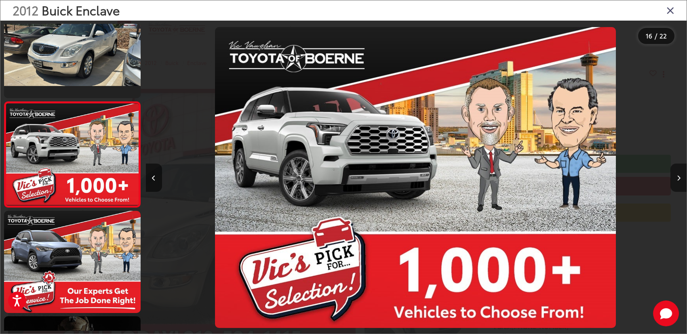
click at [678, 178] on icon "Next image" at bounding box center [679, 178] width 4 height 6
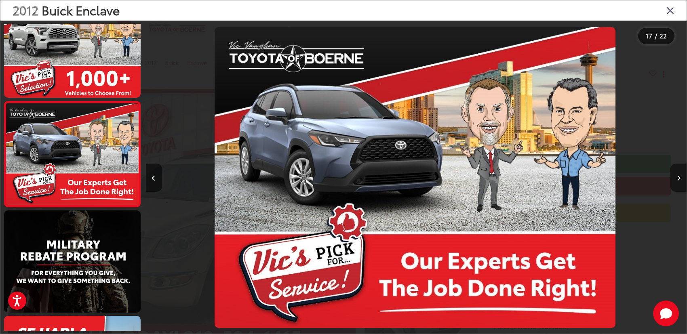
click at [678, 178] on icon "Next image" at bounding box center [679, 178] width 4 height 6
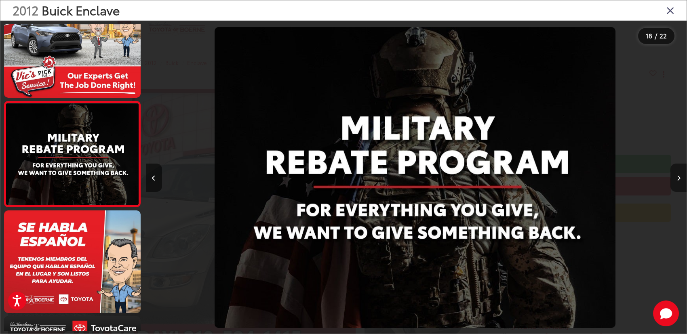
click at [678, 178] on icon "Next image" at bounding box center [679, 178] width 4 height 6
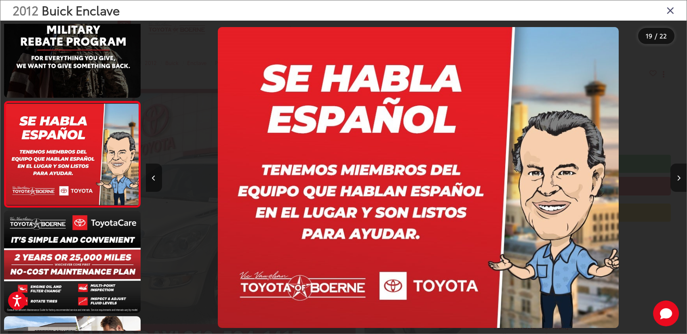
click at [678, 178] on icon "Next image" at bounding box center [679, 178] width 4 height 6
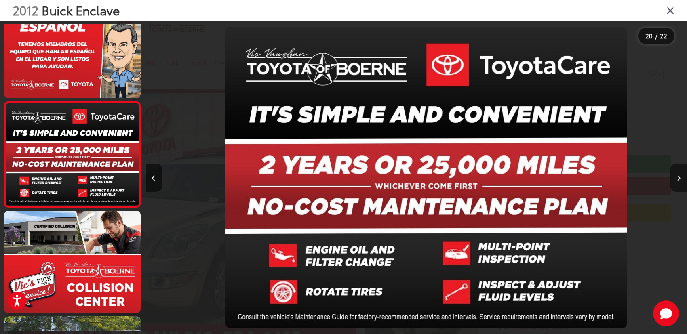
click at [678, 178] on icon "Next image" at bounding box center [679, 178] width 4 height 6
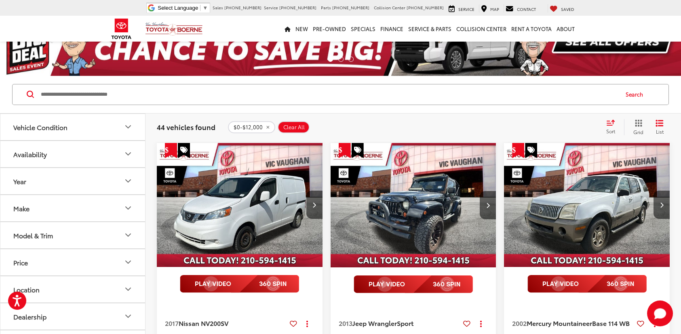
scroll to position [67, 0]
